Goal: Information Seeking & Learning: Learn about a topic

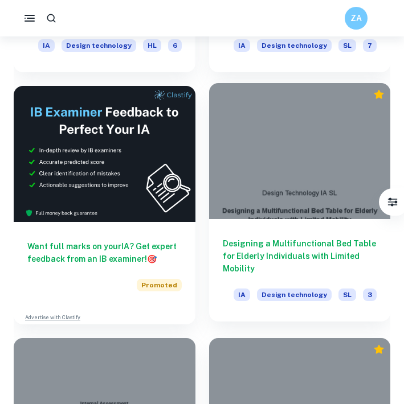
scroll to position [2491, 0]
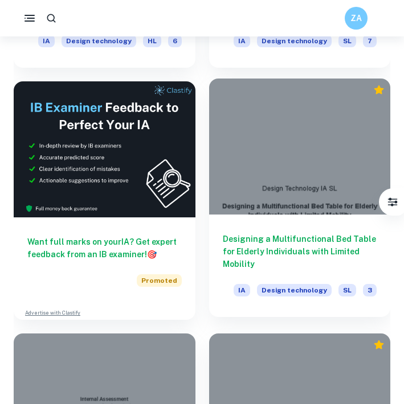
click at [292, 122] on div at bounding box center [300, 147] width 182 height 136
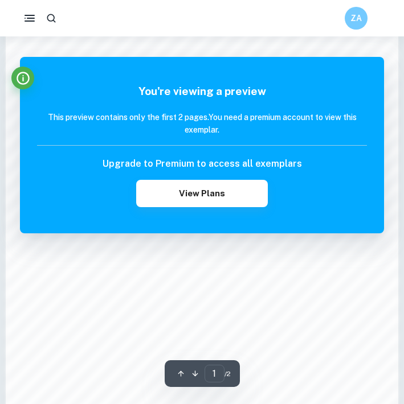
scroll to position [592, 0]
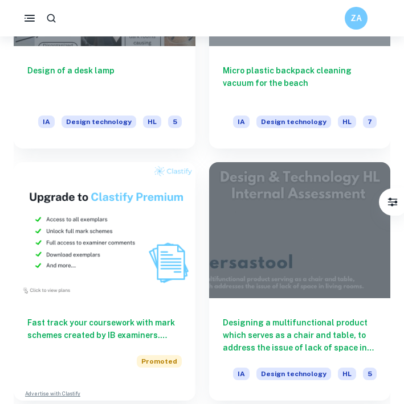
scroll to position [922, 0]
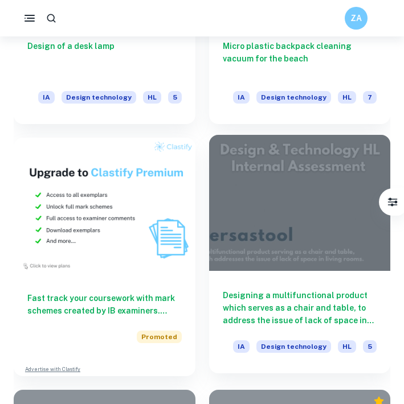
click at [278, 203] on div at bounding box center [300, 203] width 182 height 136
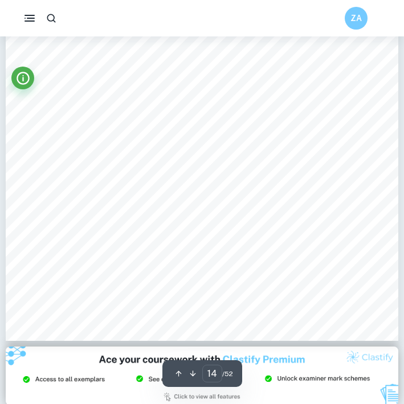
scroll to position [7734, 0]
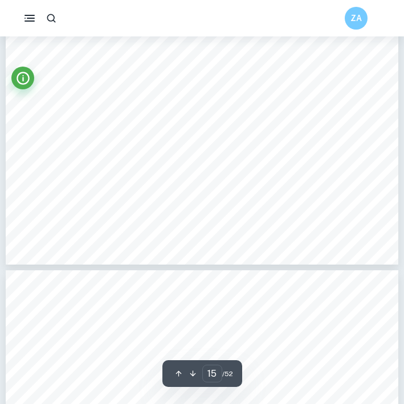
type input "16"
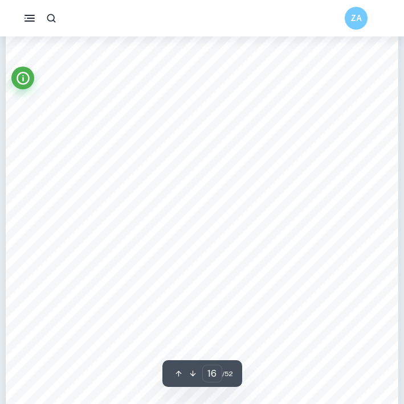
scroll to position [8913, 0]
